Goal: Check status: Check status

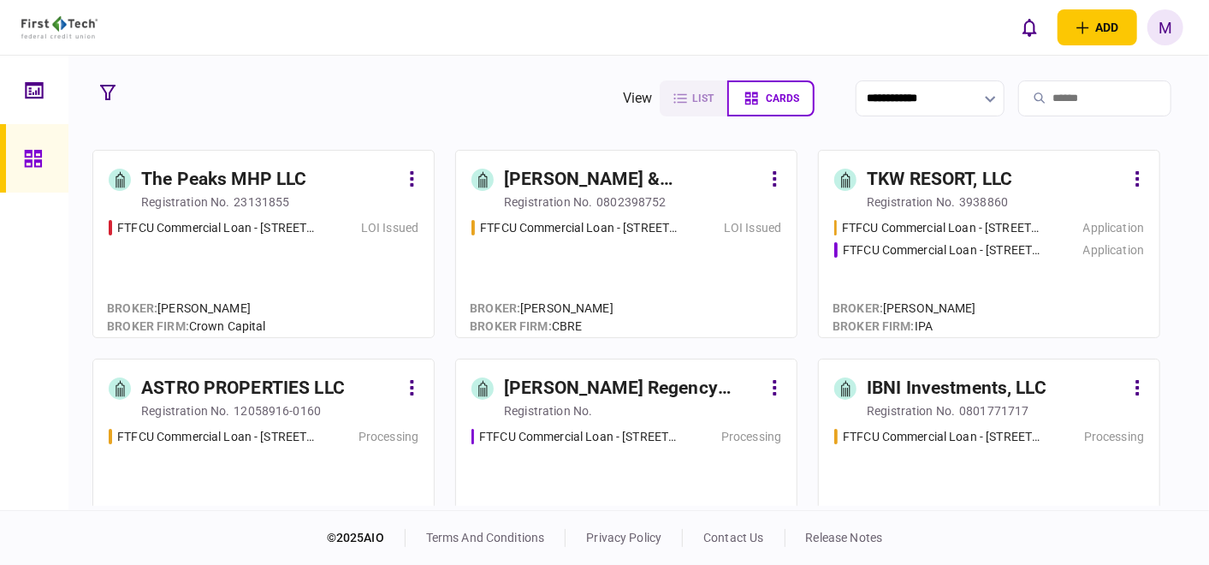
click at [246, 263] on div "FTFCU Commercial Loan - [STREET_ADDRESS] Flagstaff AZ LOI Issued" at bounding box center [264, 271] width 310 height 104
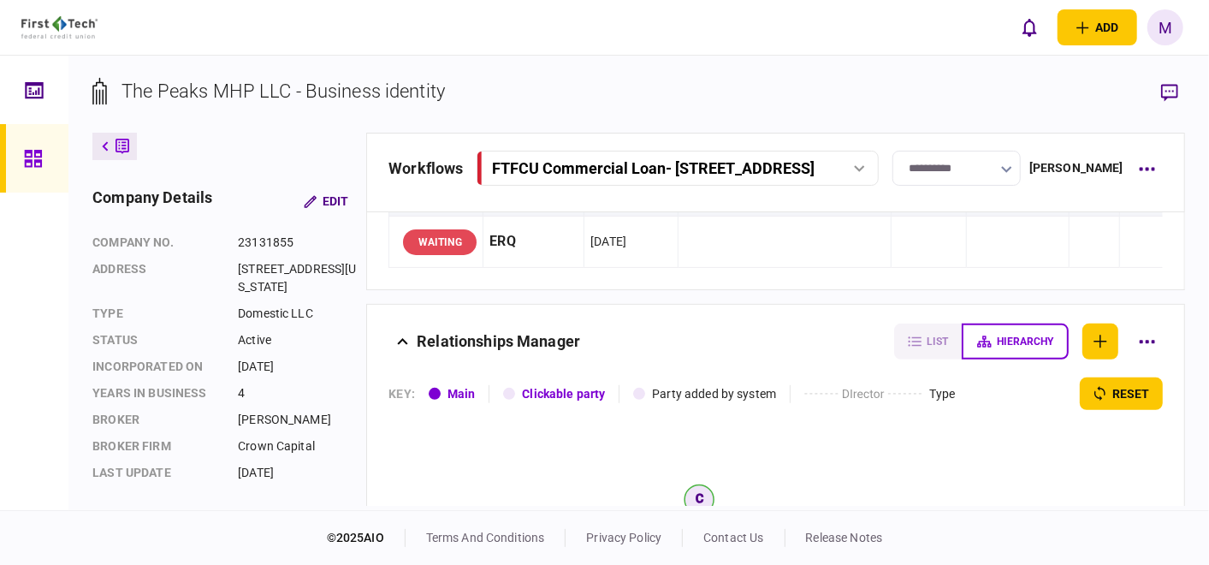
scroll to position [380, 0]
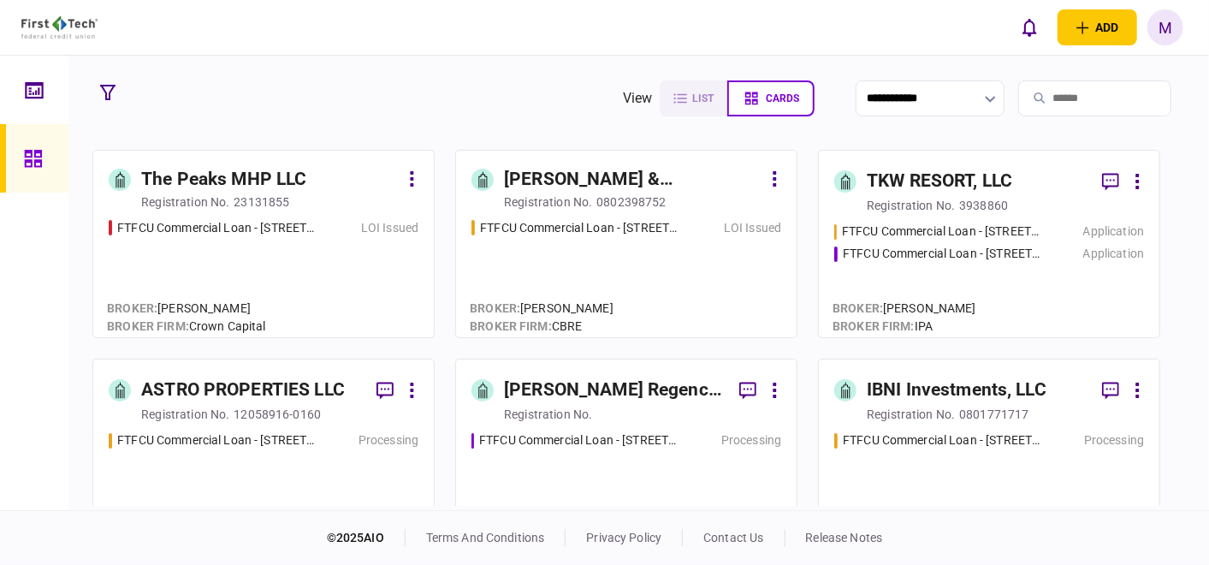
click at [538, 249] on div "FTFCU Commercial Loan - [STREET_ADDRESS] LOI Issued" at bounding box center [627, 271] width 310 height 104
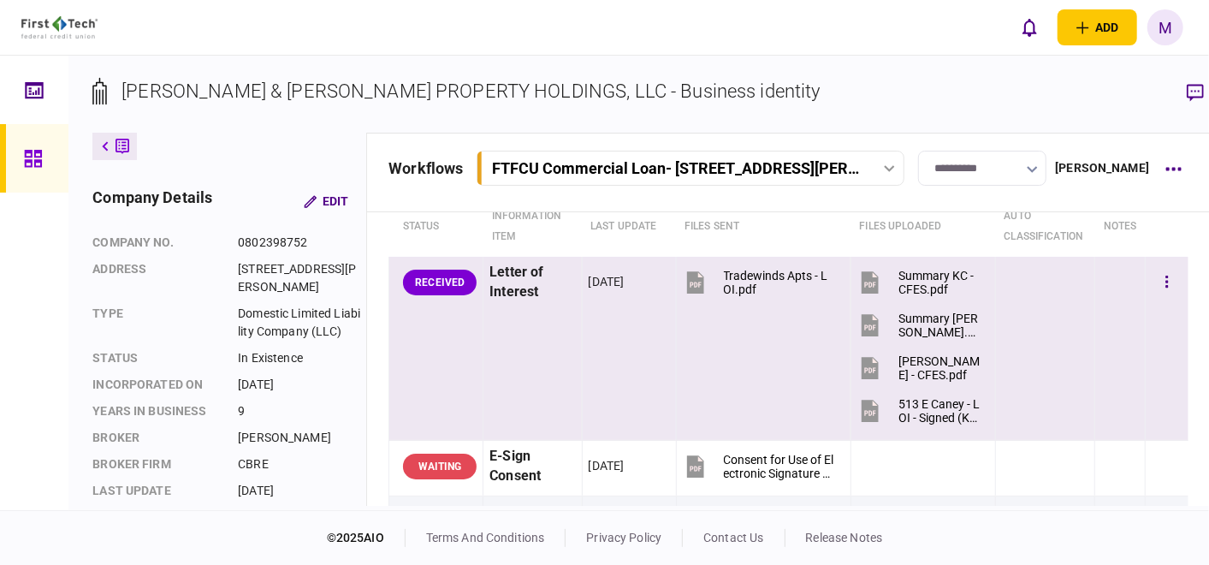
scroll to position [95, 0]
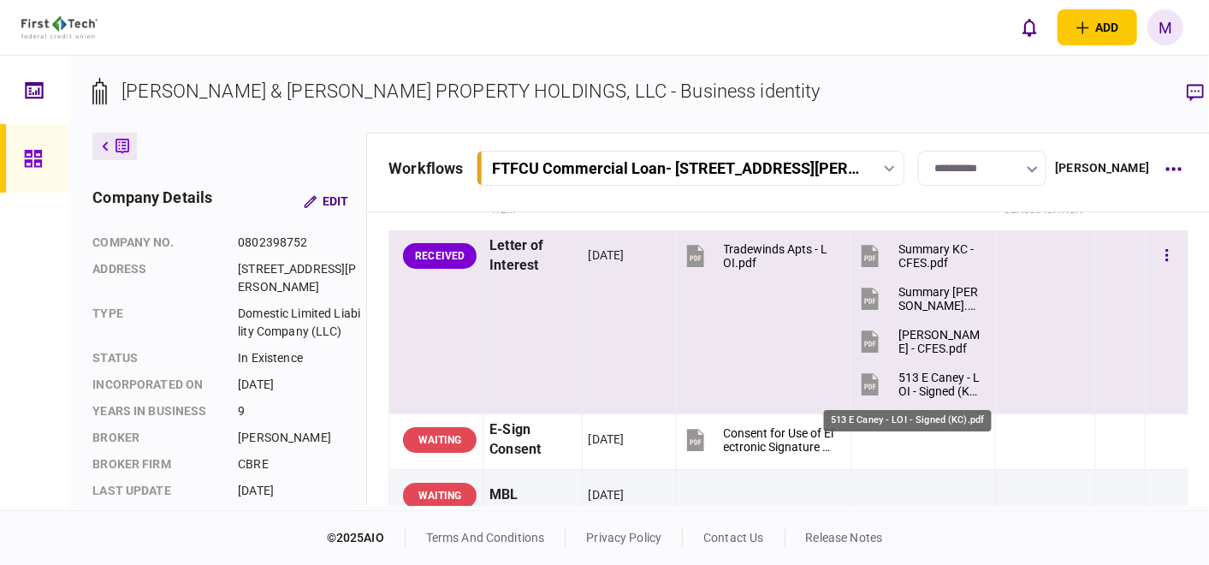
click at [909, 384] on div "513 E Caney - LOI - Signed (KC).pdf" at bounding box center [940, 384] width 82 height 27
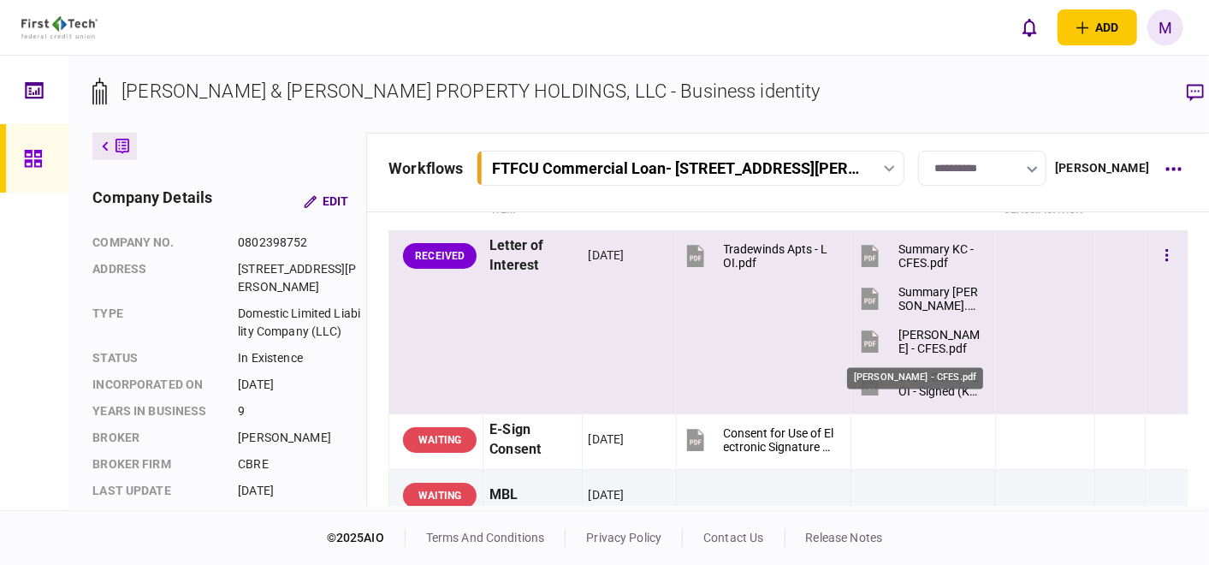
drag, startPoint x: 913, startPoint y: 344, endPoint x: 939, endPoint y: 340, distance: 26.0
click at [912, 344] on div "[PERSON_NAME] - CFES.pdf" at bounding box center [940, 341] width 82 height 27
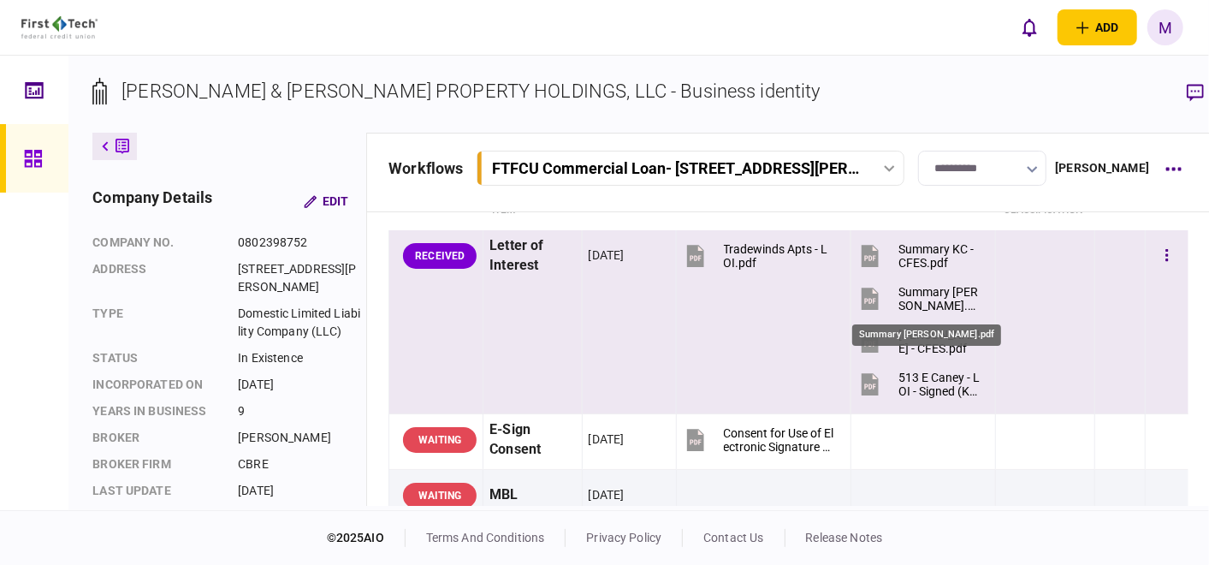
click at [899, 286] on div "Summary [PERSON_NAME].pdf" at bounding box center [940, 298] width 82 height 27
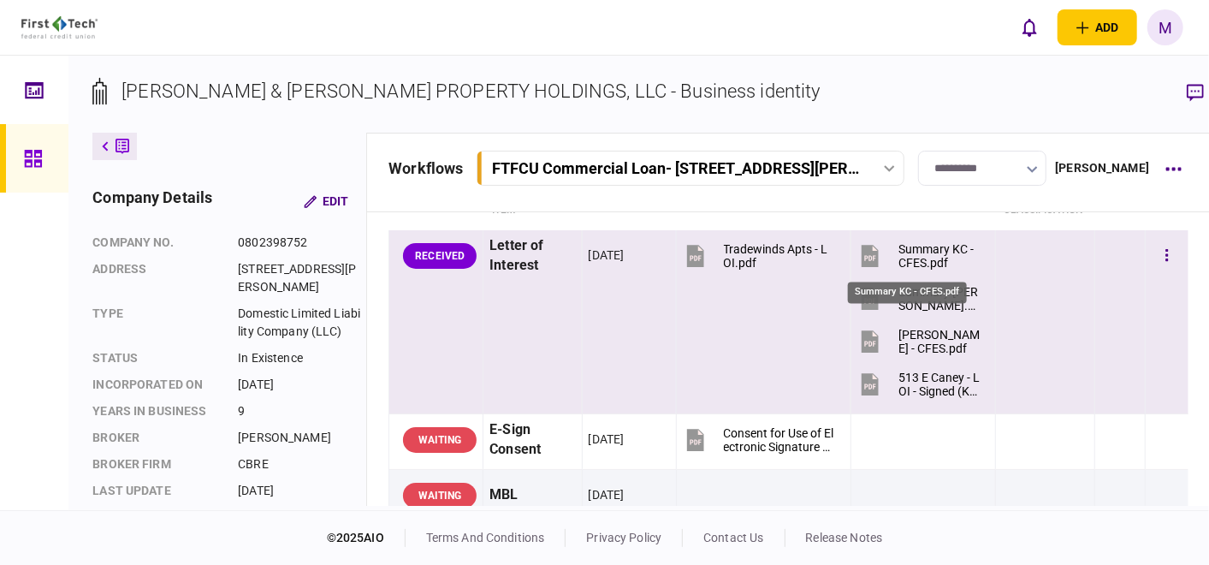
click at [899, 250] on div "Summary KC - CFES.pdf" at bounding box center [940, 255] width 82 height 27
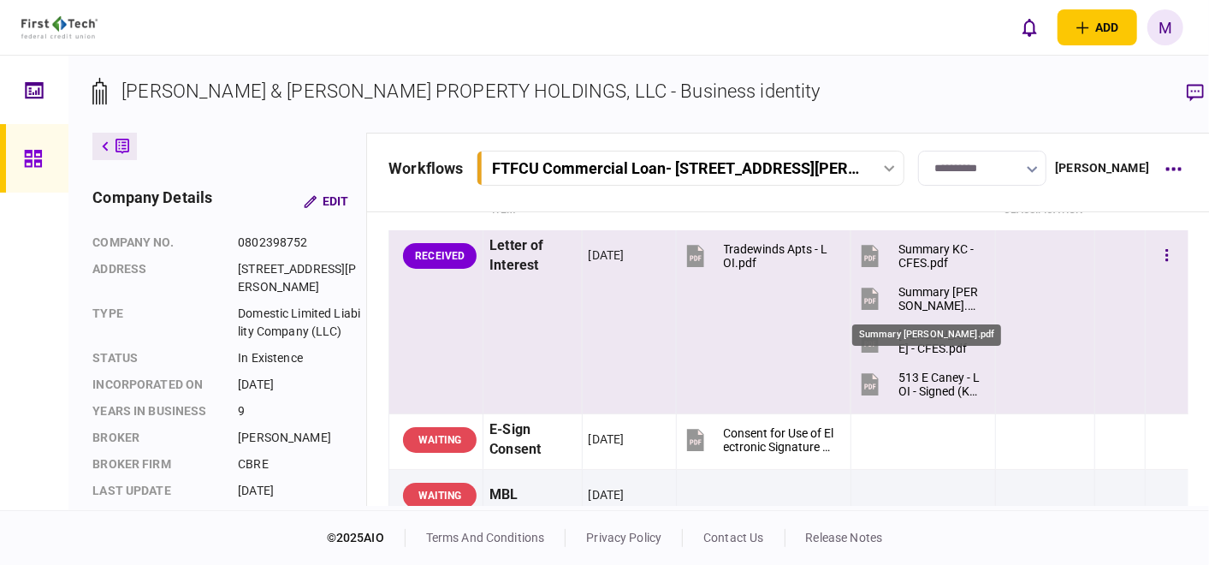
click at [899, 295] on div "Summary [PERSON_NAME].pdf" at bounding box center [940, 298] width 82 height 27
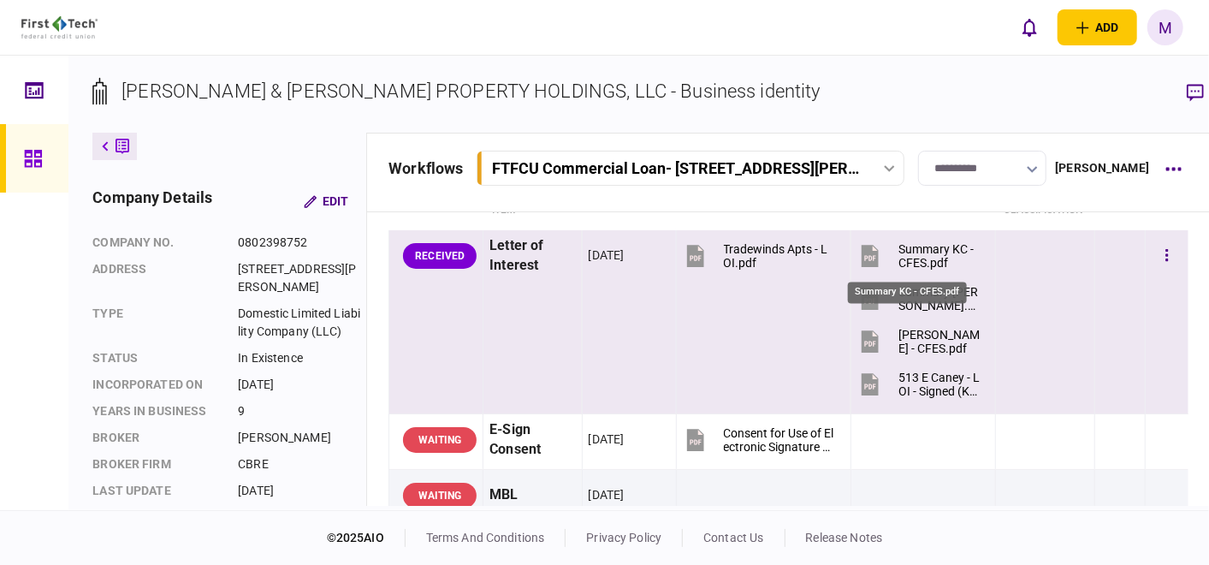
click at [899, 247] on div "Summary KC - CFES.pdf" at bounding box center [940, 255] width 82 height 27
click at [714, 240] on button "Tradewinds Apts - LOI.pdf" at bounding box center [759, 255] width 153 height 39
click at [1152, 261] on button "button" at bounding box center [1167, 255] width 31 height 31
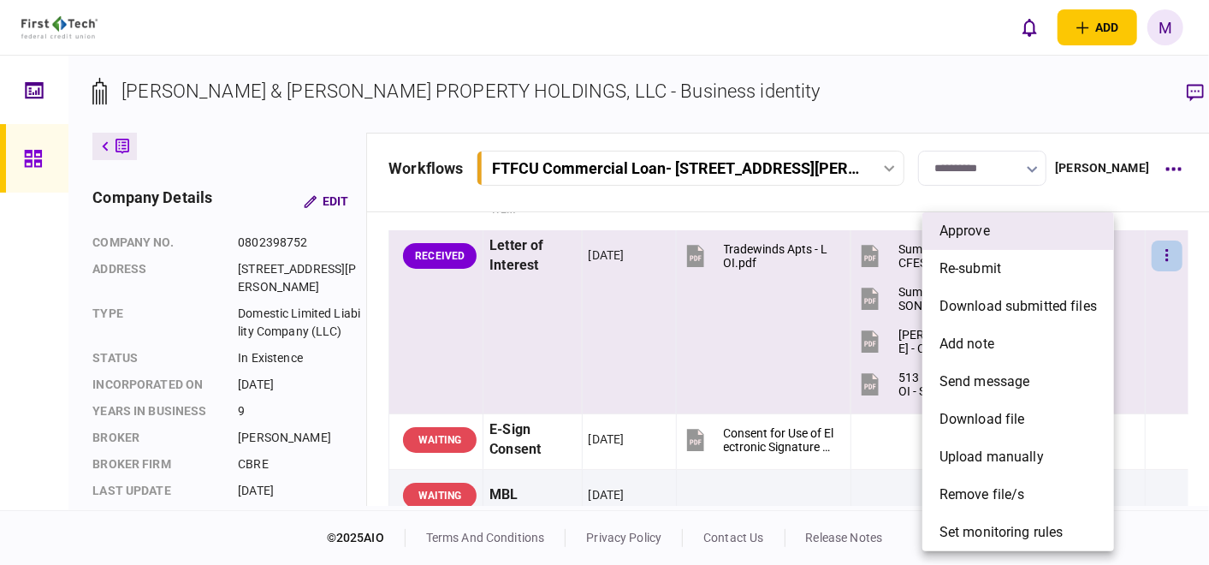
click at [1015, 233] on li "approve" at bounding box center [1019, 231] width 192 height 38
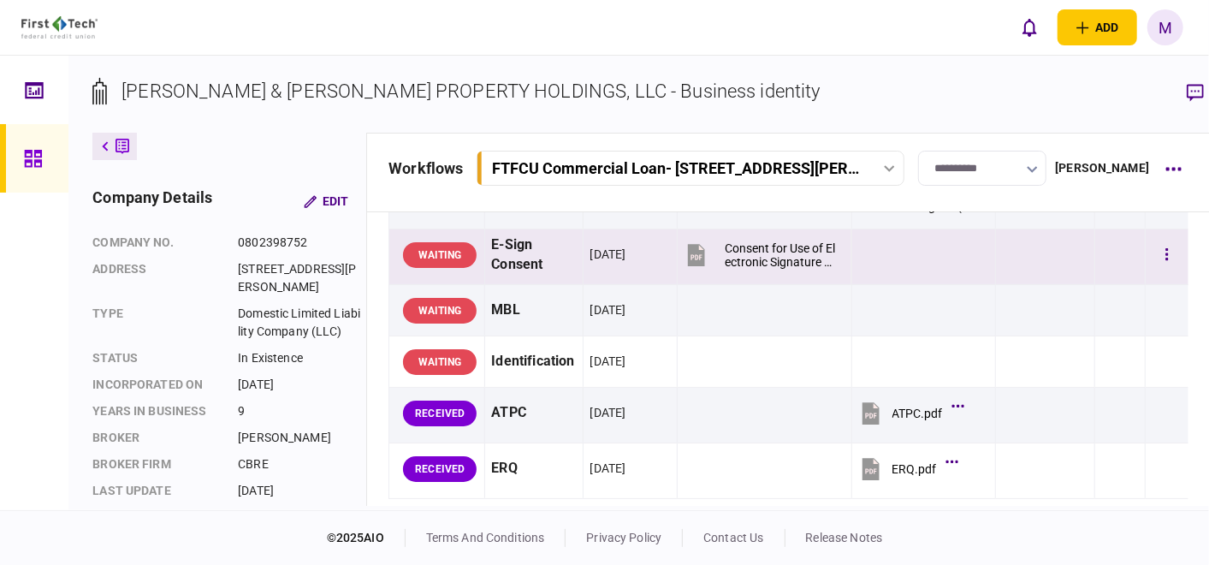
scroll to position [285, 0]
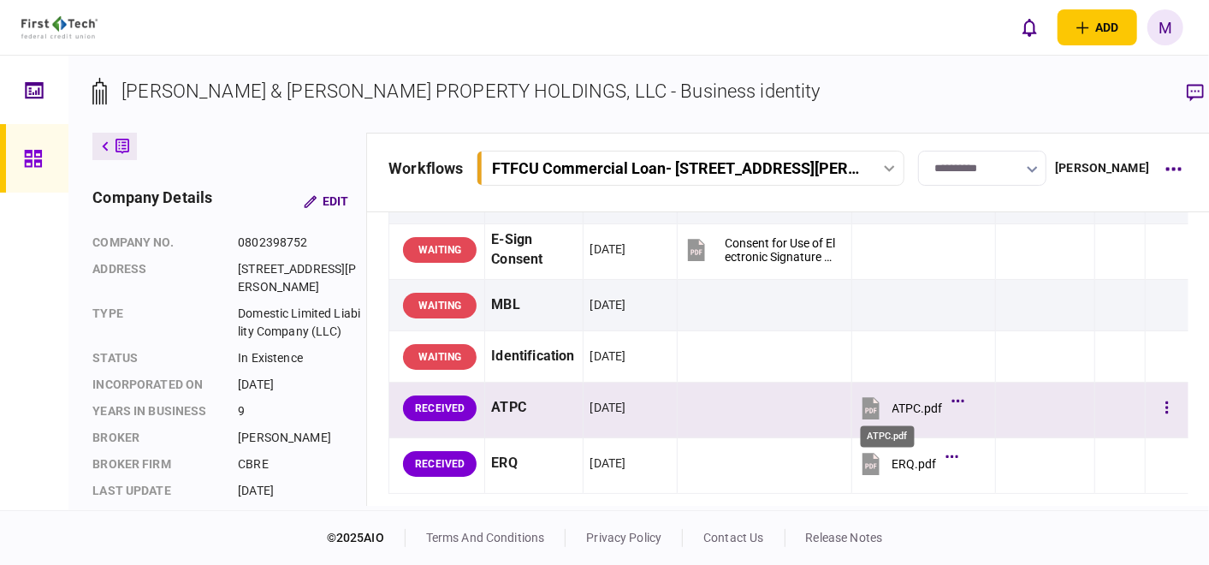
click at [893, 405] on div "ATPC.pdf" at bounding box center [918, 408] width 50 height 14
click at [1152, 401] on button "button" at bounding box center [1167, 408] width 31 height 31
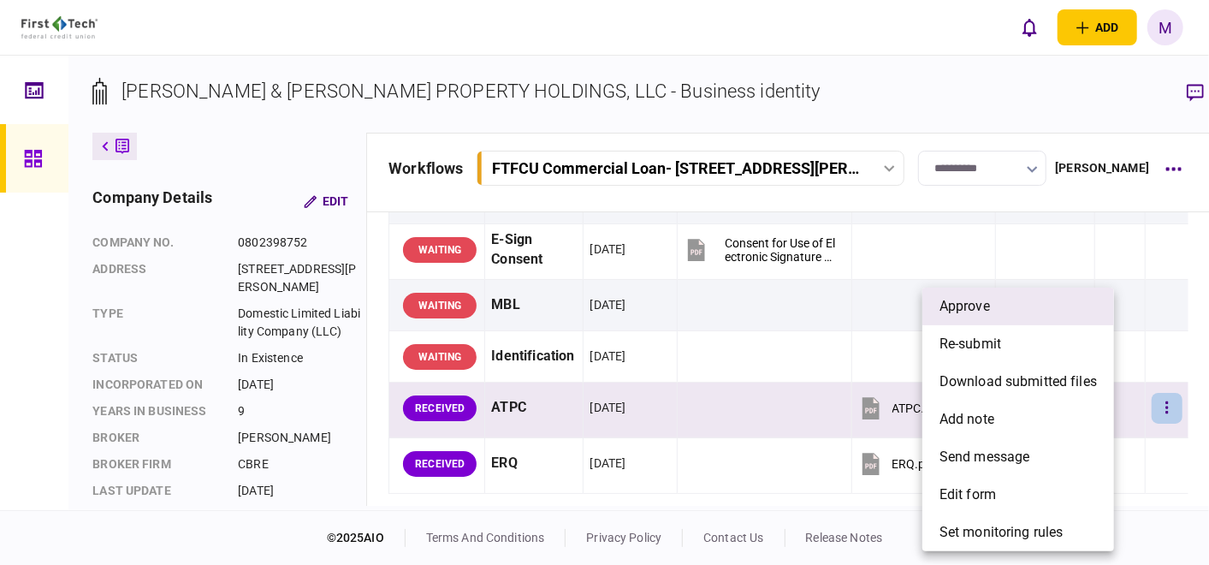
click at [968, 302] on span "approve" at bounding box center [965, 306] width 50 height 21
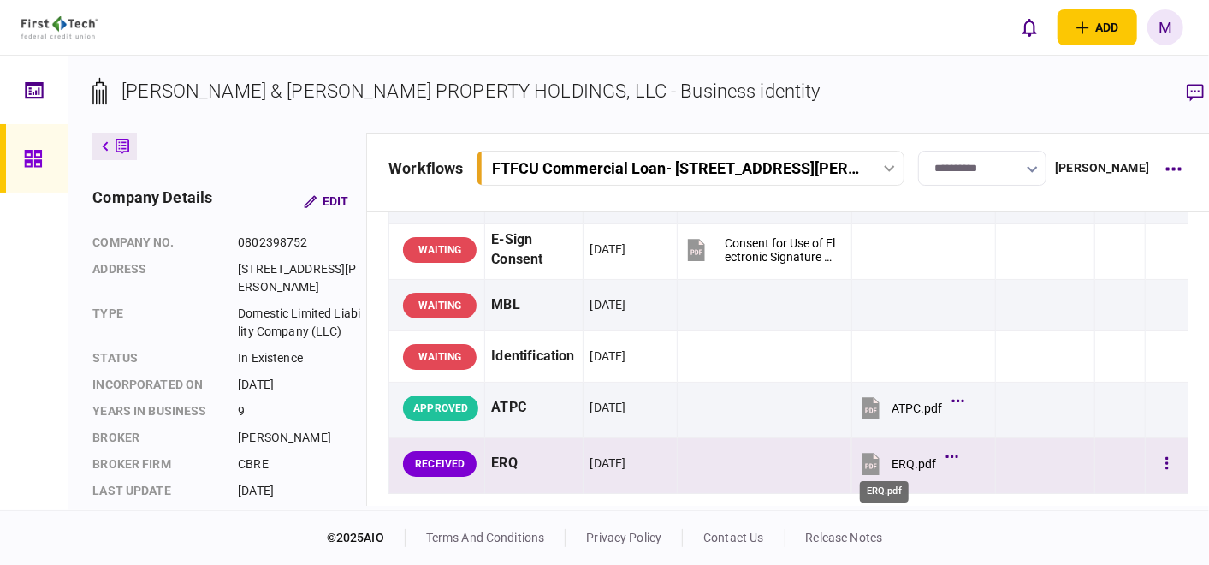
click at [893, 462] on div "ERQ.pdf" at bounding box center [915, 464] width 45 height 14
click at [1167, 457] on icon "button" at bounding box center [1168, 463] width 3 height 12
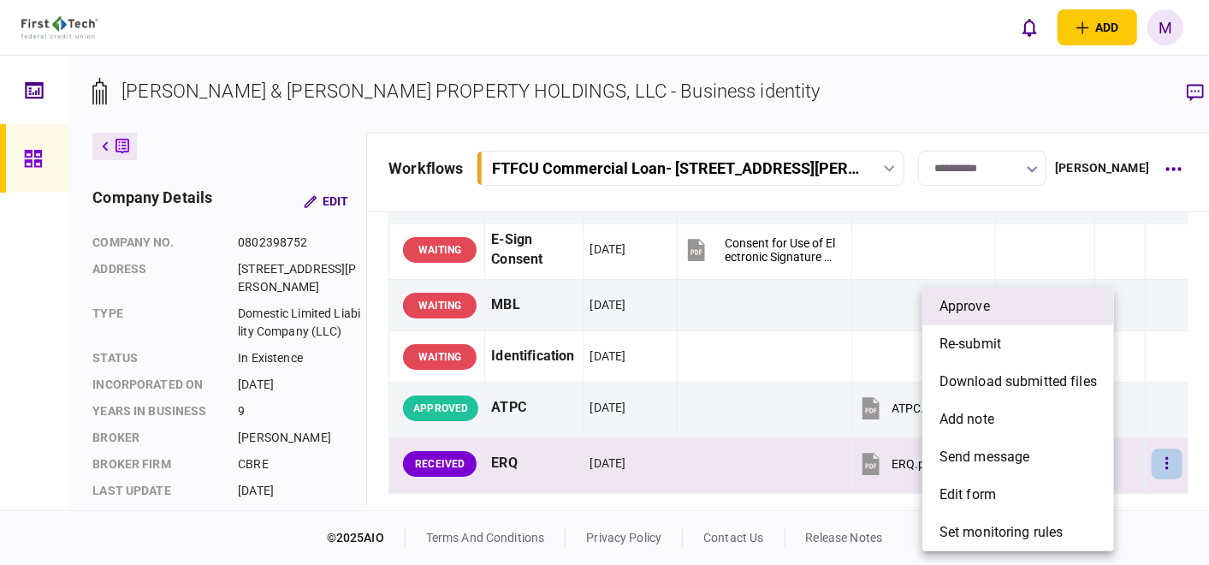
click at [999, 307] on li "approve" at bounding box center [1019, 307] width 192 height 38
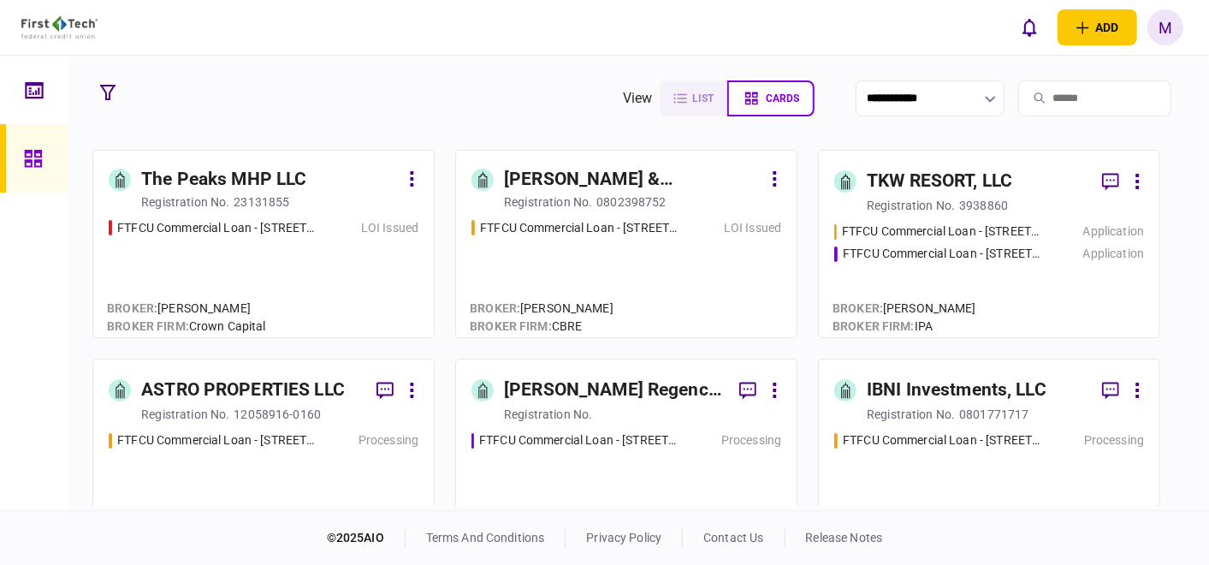
click at [977, 274] on div "FTFCU Commercial Loan - [STREET_ADDRESS][PERSON_NAME] Application FTFCU Commerc…" at bounding box center [989, 272] width 310 height 99
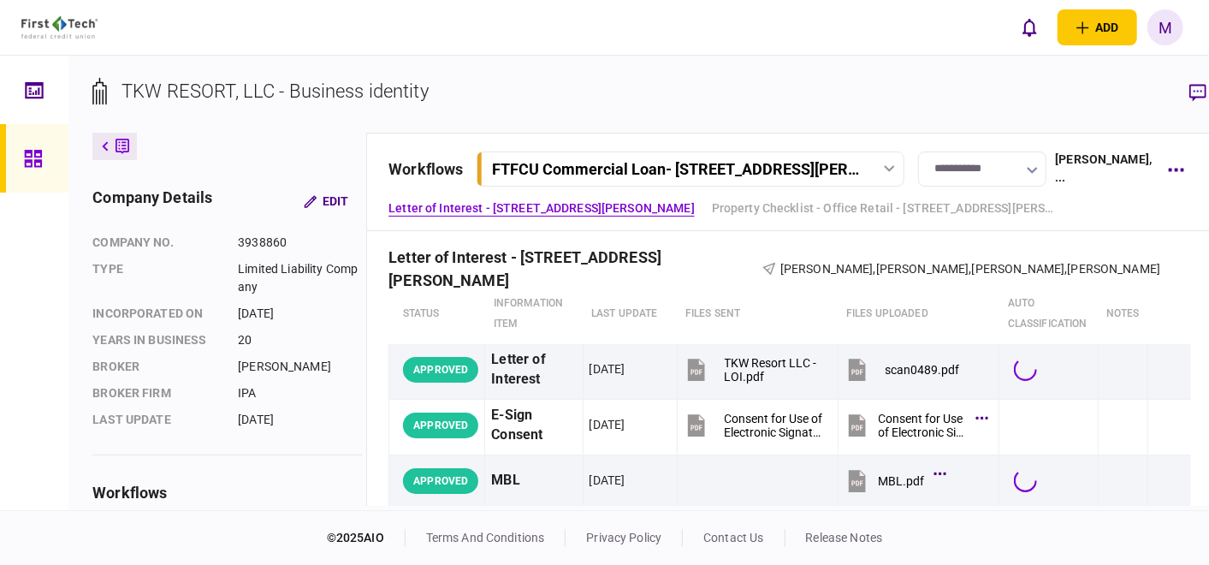
click at [884, 169] on icon at bounding box center [889, 168] width 11 height 7
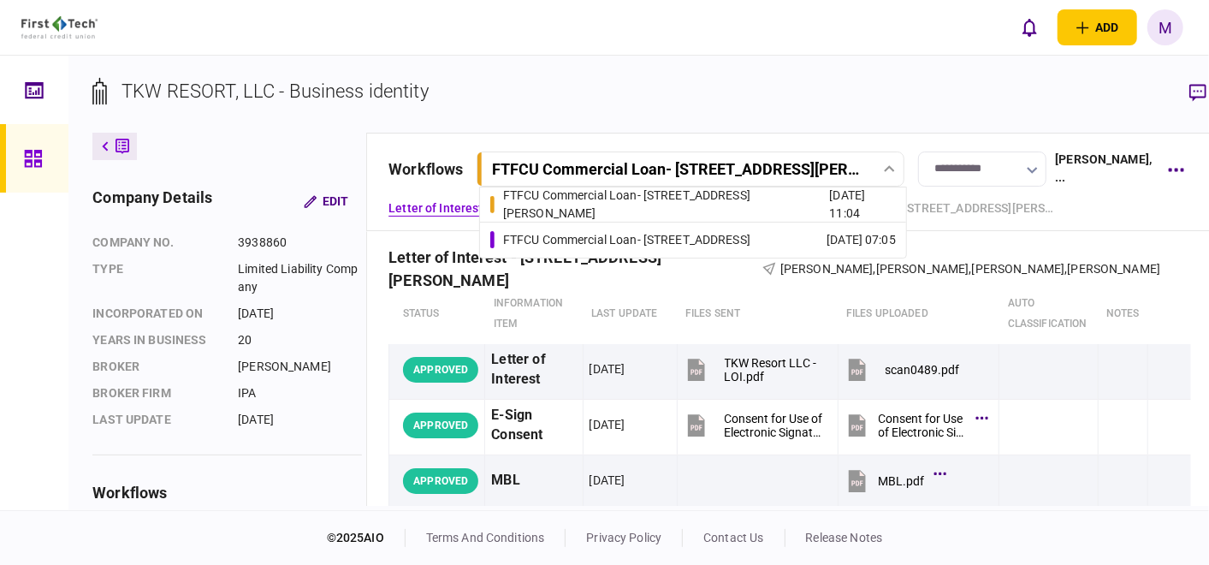
click at [668, 231] on div "FTFCU Commercial Loan - [STREET_ADDRESS]" at bounding box center [626, 240] width 247 height 18
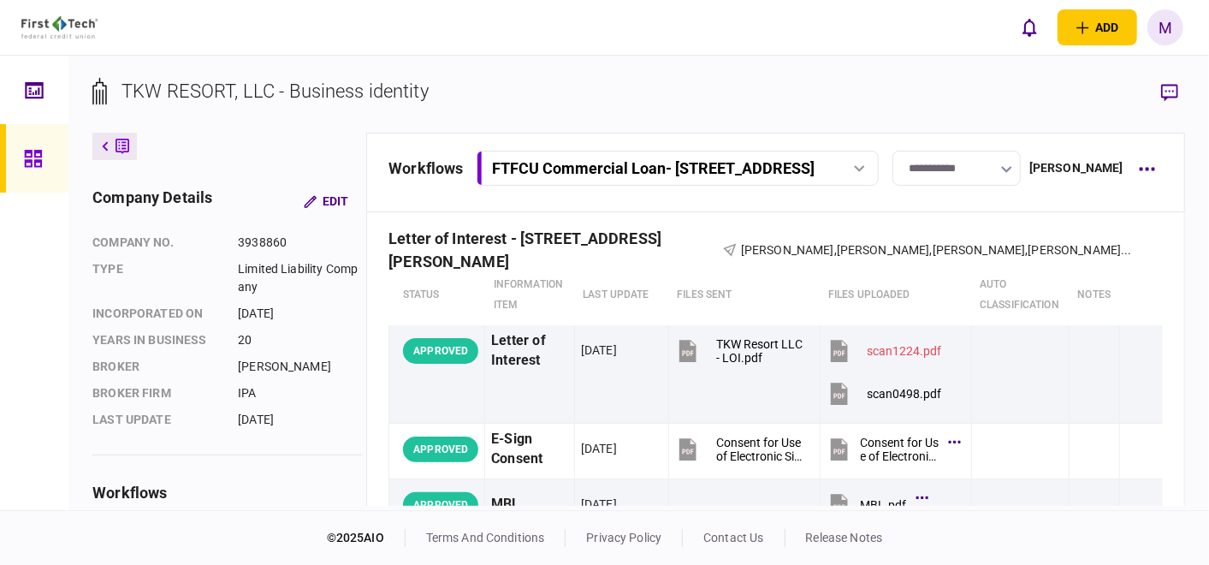
click at [785, 156] on button "FTFCU Commercial Loan - [STREET_ADDRESS]" at bounding box center [678, 168] width 402 height 35
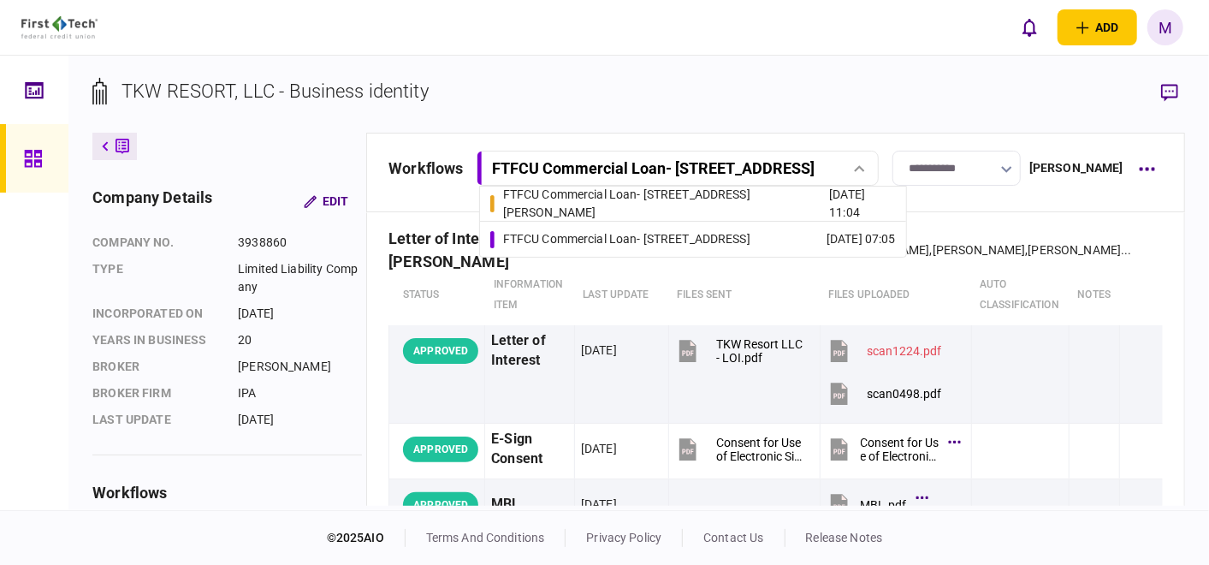
click at [751, 196] on link "FTFCU Commercial Loan - [STREET_ADDRESS][PERSON_NAME] [DATE] 11:04" at bounding box center [693, 204] width 406 height 34
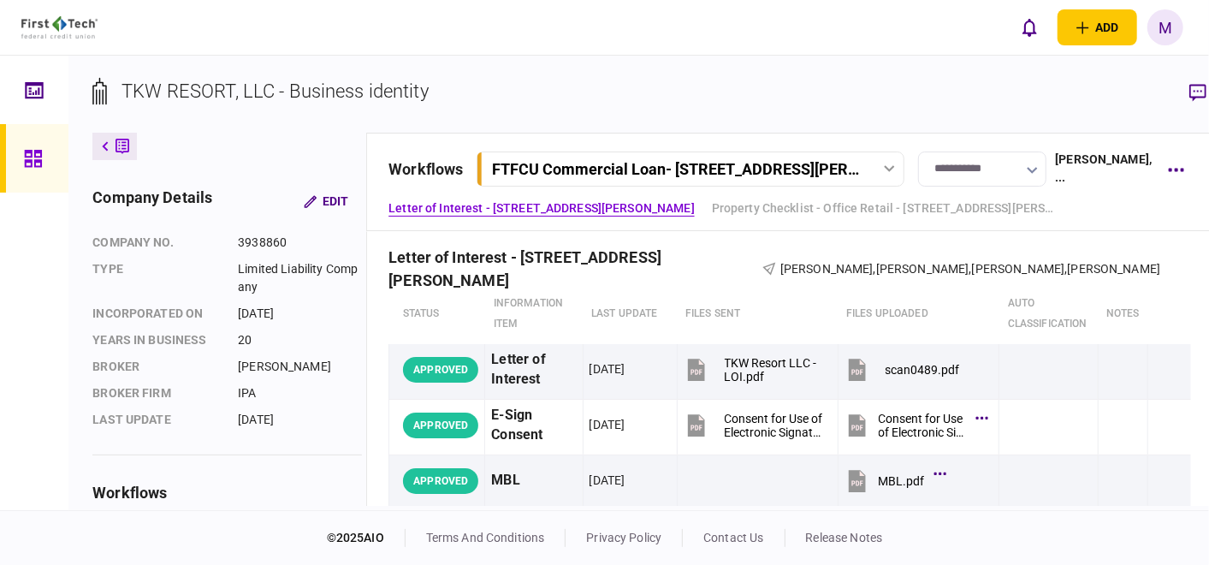
click at [811, 167] on div "FTFCU Commercial Loan - [STREET_ADDRESS][PERSON_NAME]" at bounding box center [676, 169] width 369 height 18
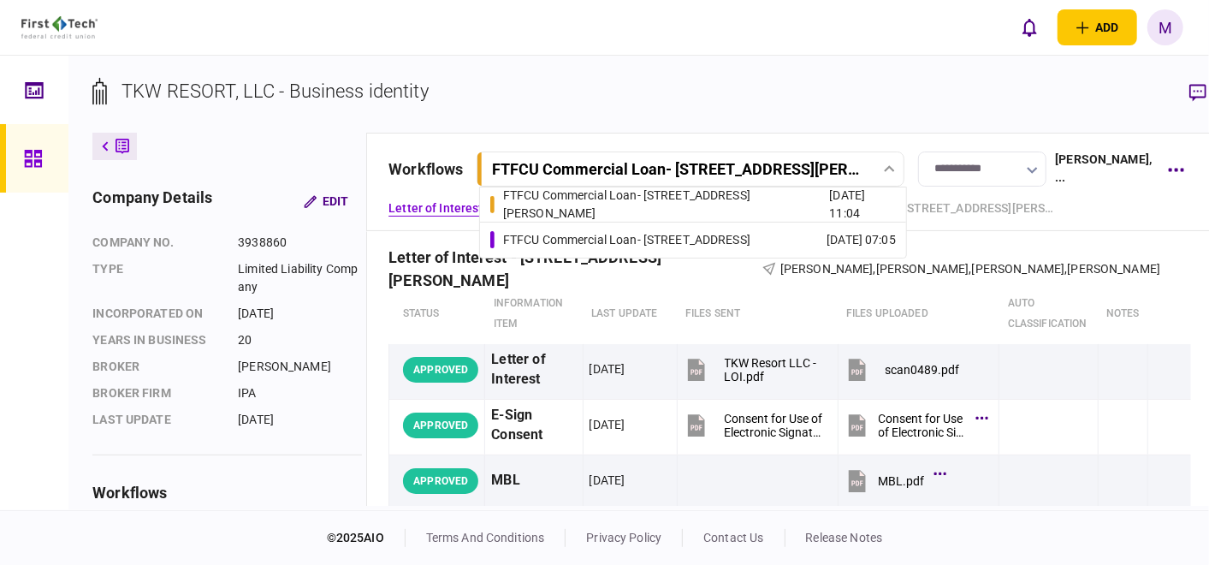
click at [716, 233] on div "FTFCU Commercial Loan - [STREET_ADDRESS]" at bounding box center [626, 240] width 247 height 18
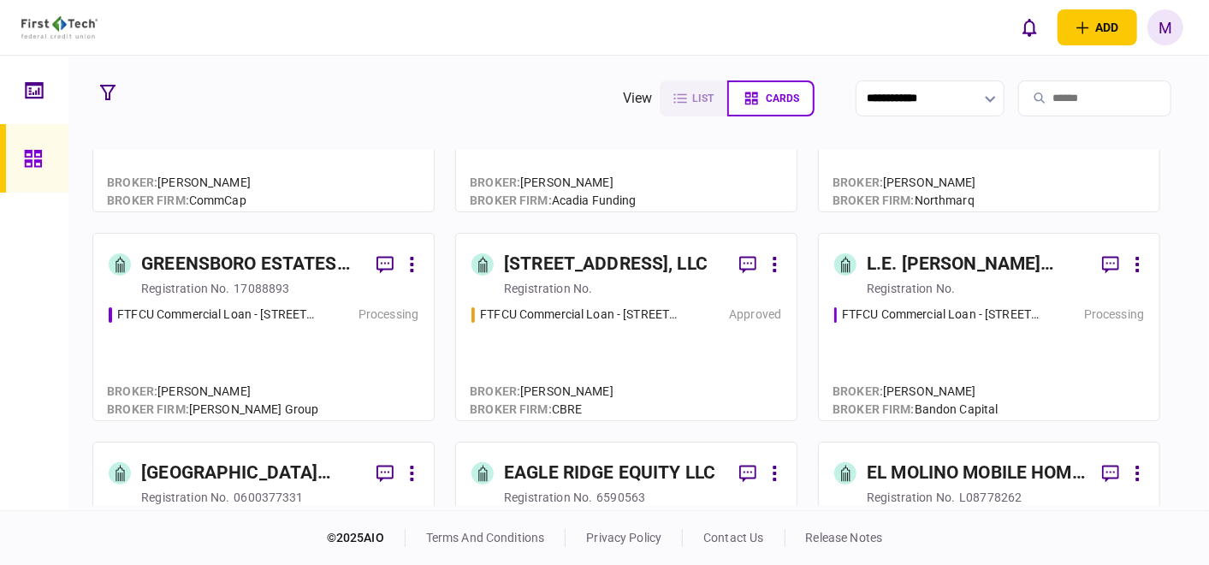
scroll to position [380, 0]
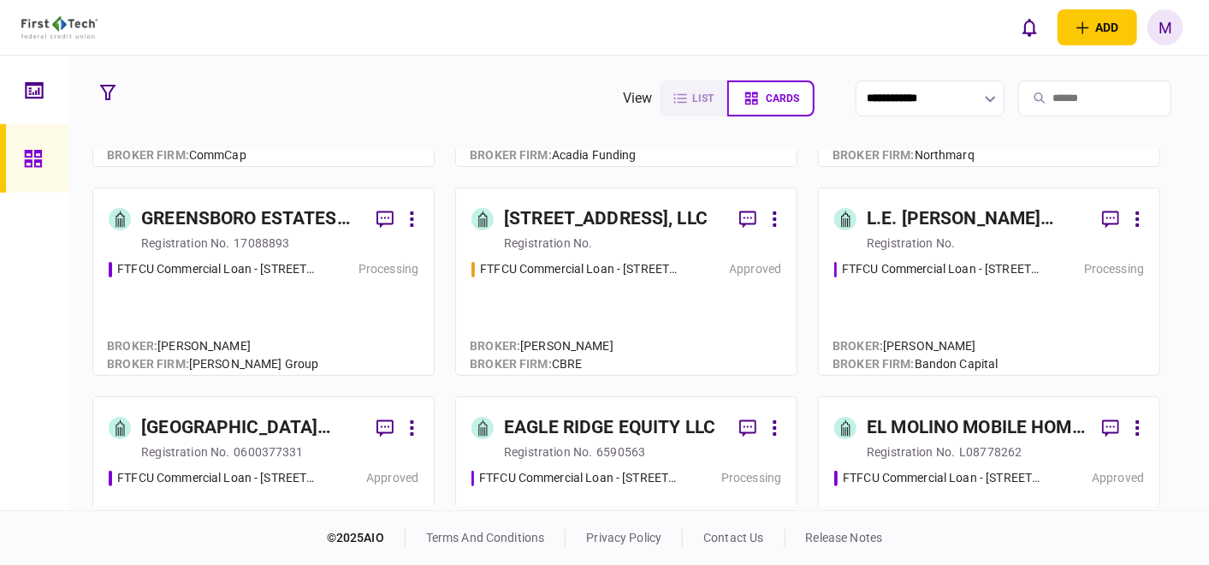
click at [298, 294] on div "FTFCU Commercial Loan - [STREET_ADDRESS] Processing" at bounding box center [264, 309] width 310 height 99
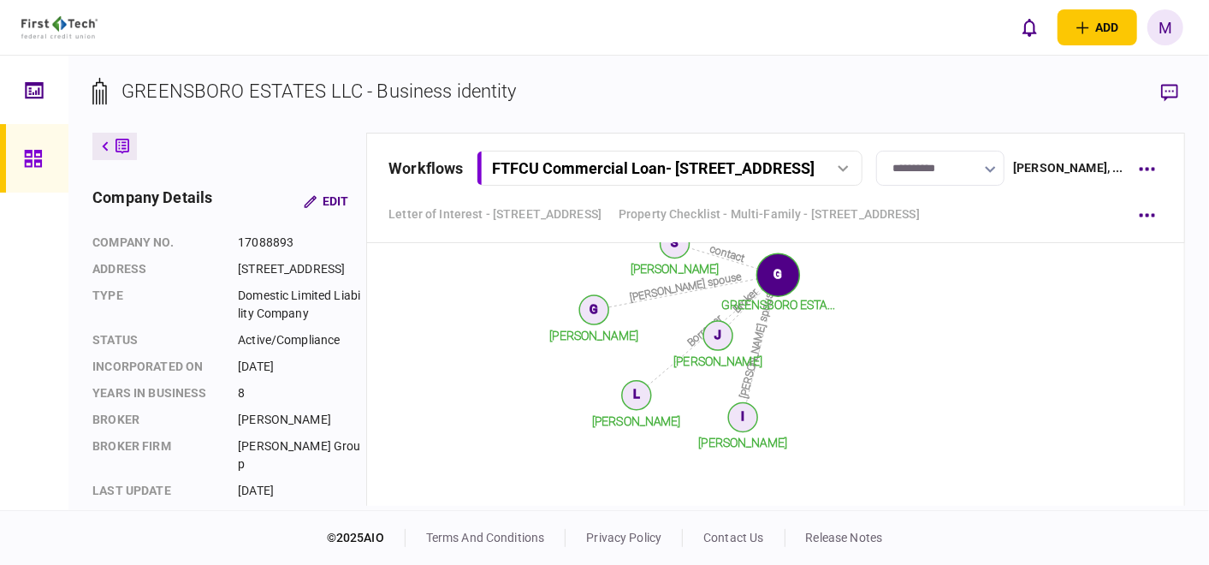
scroll to position [11543, 0]
